Goal: Transaction & Acquisition: Book appointment/travel/reservation

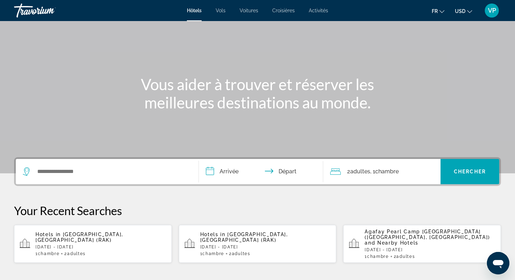
scroll to position [53, 0]
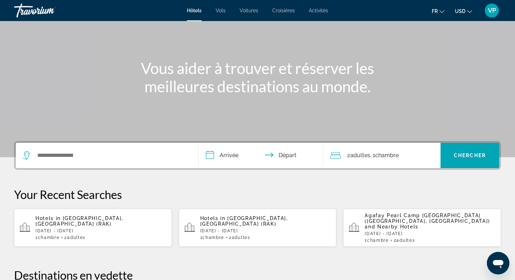
click at [462, 12] on span "USD" at bounding box center [460, 11] width 11 height 6
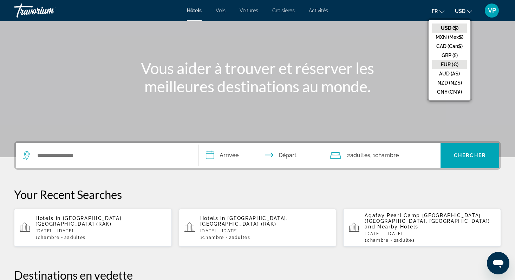
click at [446, 63] on button "EUR (€)" at bounding box center [449, 64] width 35 height 9
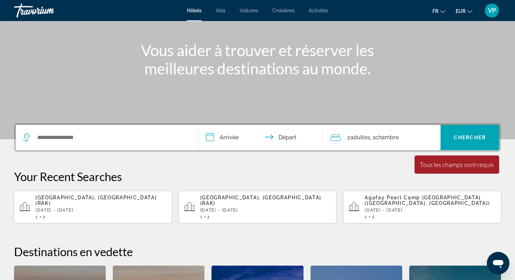
scroll to position [72, 0]
click at [115, 208] on p "[DATE] - [DATE]" at bounding box center [100, 210] width 131 height 5
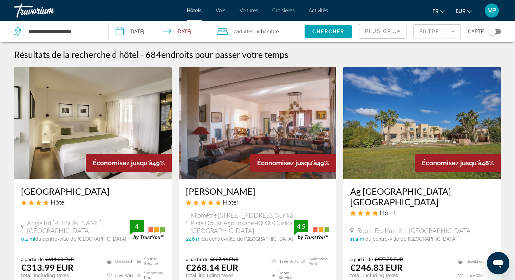
click at [425, 29] on mat-form-field "Filtre" at bounding box center [437, 31] width 47 height 15
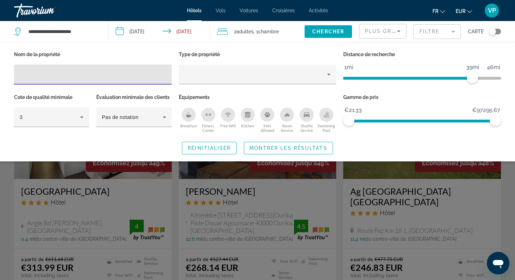
click at [188, 117] on icon "Breakfast" at bounding box center [188, 116] width 5 height 3
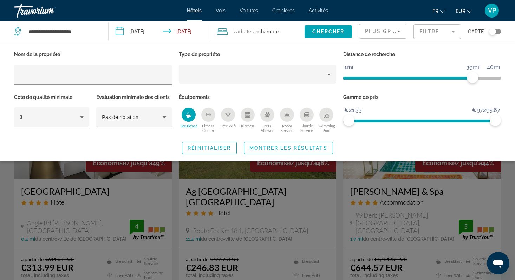
click at [212, 118] on div "Fitness Center" at bounding box center [208, 115] width 14 height 14
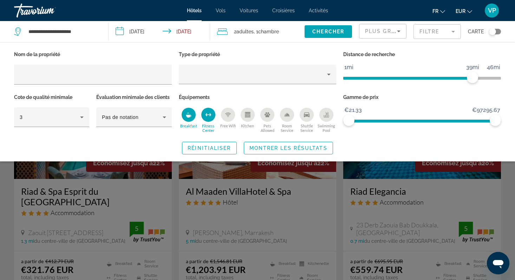
click at [330, 116] on div "Swimming Pool" at bounding box center [326, 115] width 14 height 14
click at [294, 147] on span "Montrer les résultats" at bounding box center [288, 148] width 78 height 6
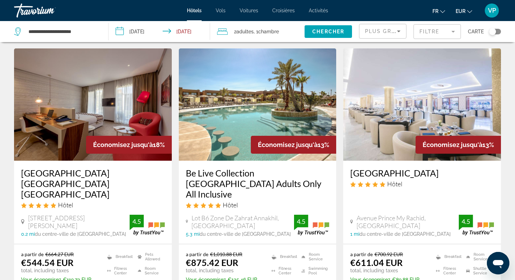
scroll to position [312, 0]
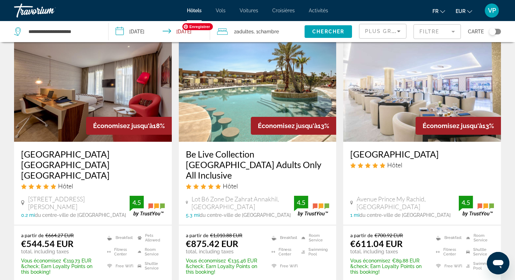
click at [243, 91] on img "Main content" at bounding box center [258, 86] width 158 height 112
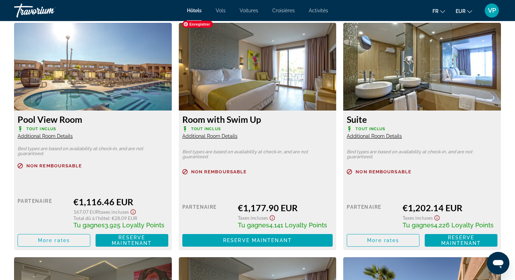
scroll to position [1222, 0]
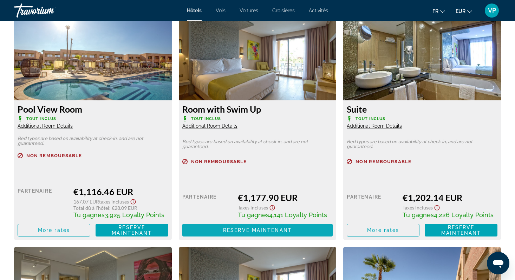
click at [239, 228] on span "Reserve maintenant" at bounding box center [257, 231] width 69 height 6
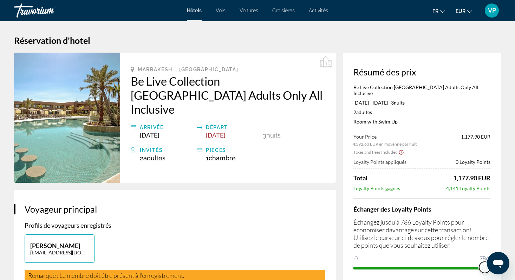
drag, startPoint x: 359, startPoint y: 251, endPoint x: 515, endPoint y: 241, distance: 156.3
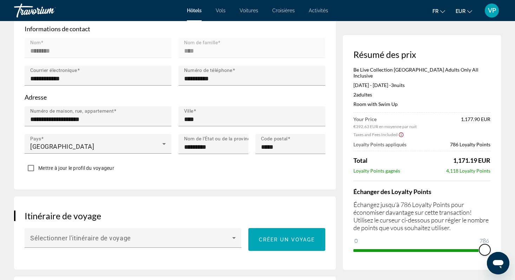
scroll to position [259, 0]
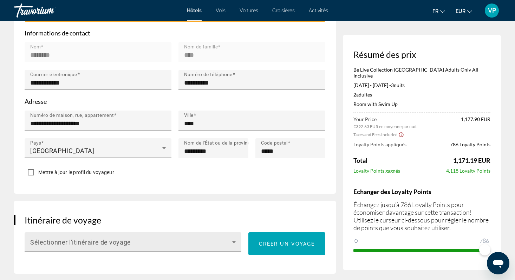
click at [236, 238] on icon "Main content" at bounding box center [234, 242] width 8 height 8
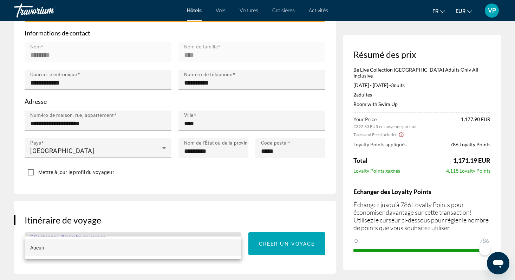
click at [238, 205] on div at bounding box center [257, 140] width 515 height 280
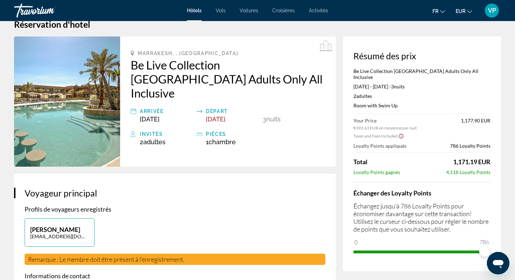
scroll to position [0, 0]
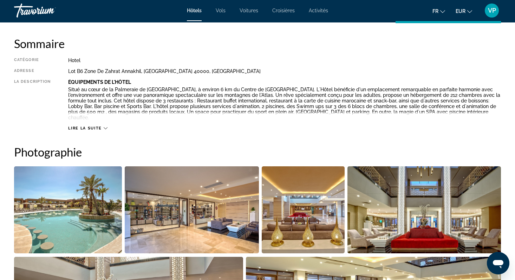
scroll to position [231, 0]
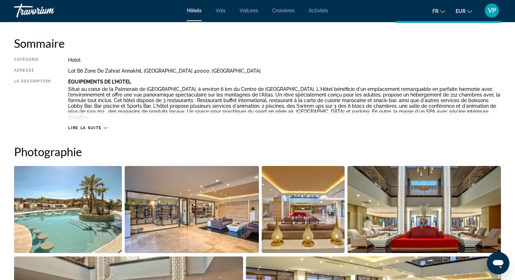
click at [102, 126] on div "Lire la suite" at bounding box center [87, 128] width 39 height 5
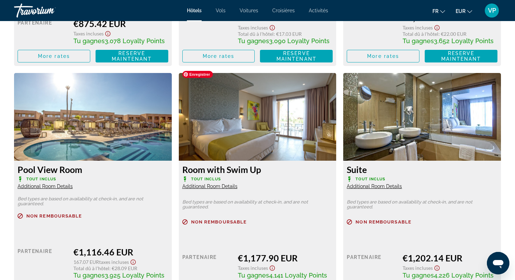
scroll to position [1164, 0]
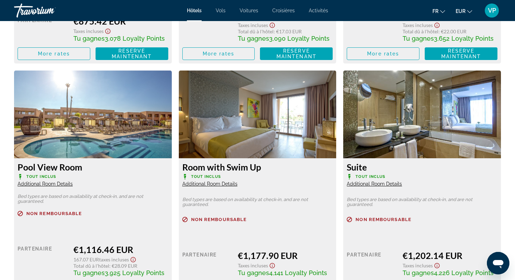
click at [225, 181] on span "Additional Room Details" at bounding box center [209, 184] width 55 height 6
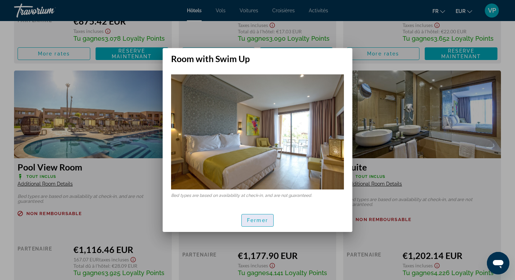
click at [253, 222] on span "Fermer" at bounding box center [257, 221] width 21 height 6
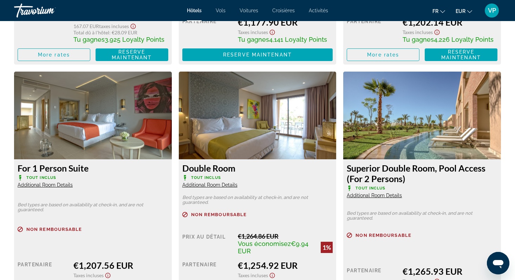
scroll to position [1399, 0]
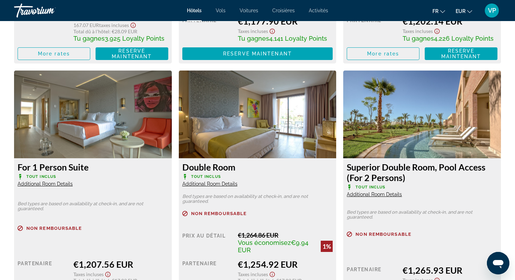
click at [384, 192] on span "Additional Room Details" at bounding box center [374, 195] width 55 height 6
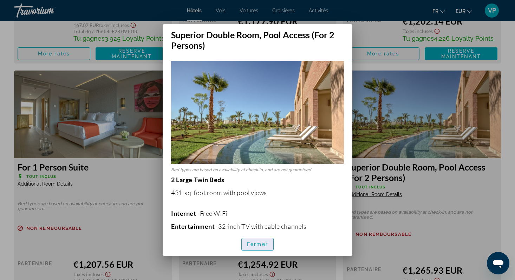
click at [255, 244] on span "Fermer" at bounding box center [257, 245] width 21 height 6
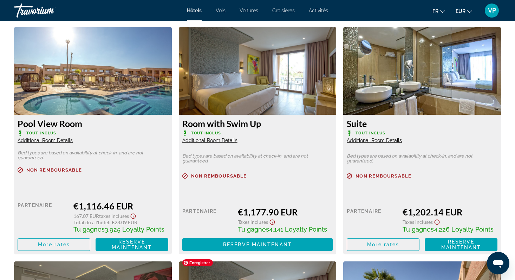
scroll to position [1207, 0]
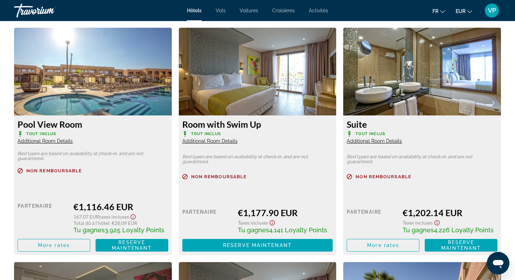
click at [232, 138] on span "Additional Room Details" at bounding box center [209, 141] width 55 height 6
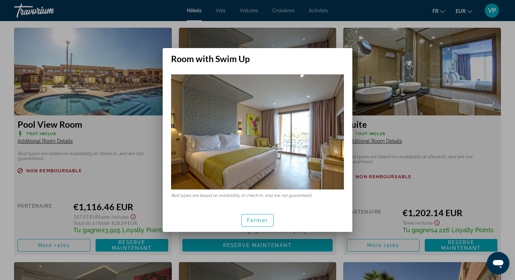
scroll to position [0, 0]
click at [253, 219] on span "Fermer" at bounding box center [257, 221] width 21 height 6
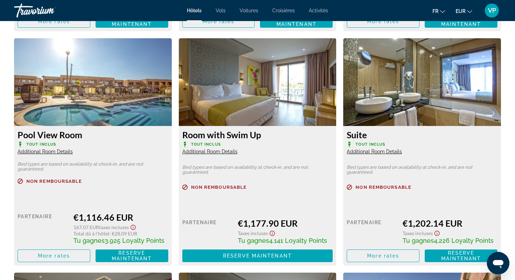
scroll to position [1211, 0]
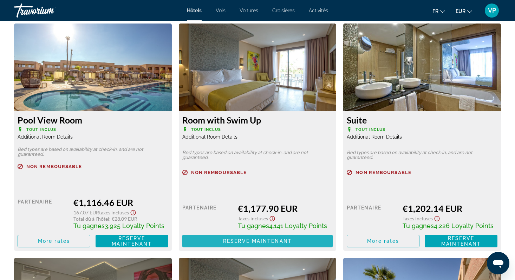
click at [230, 239] on span "Reserve maintenant" at bounding box center [257, 242] width 69 height 6
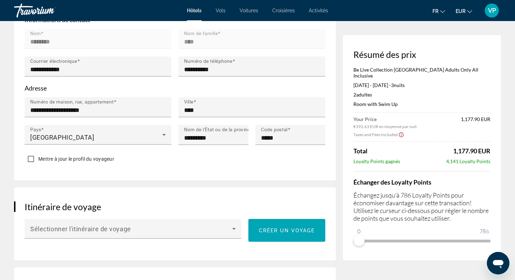
scroll to position [277, 0]
